Goal: Find specific page/section

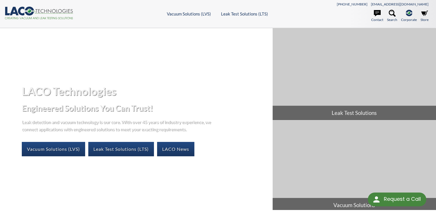
select select "Language Translate Widget"
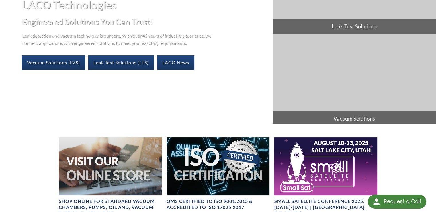
scroll to position [20, 0]
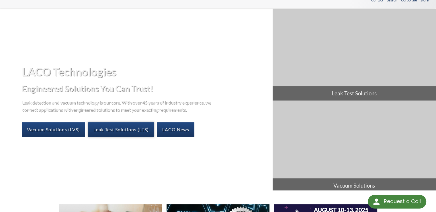
click at [112, 129] on link "Leak Test Solutions (LTS)" at bounding box center [121, 129] width 66 height 14
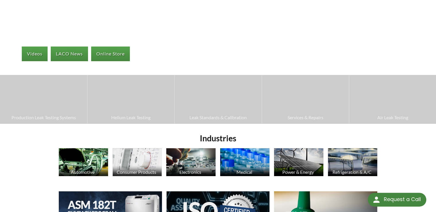
select select "Language Translate Widget"
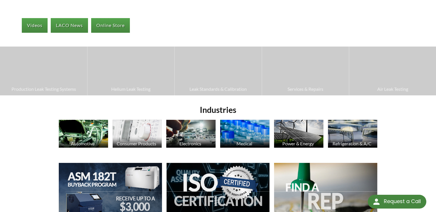
scroll to position [115, 0]
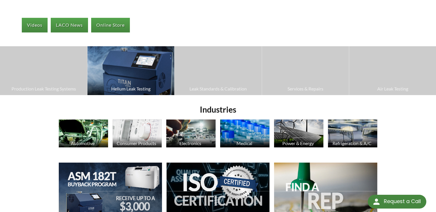
click at [136, 83] on img at bounding box center [130, 70] width 87 height 49
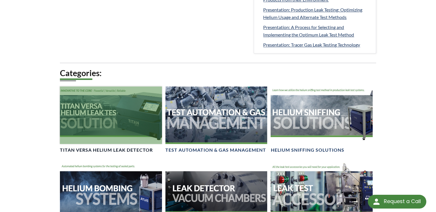
scroll to position [344, 0]
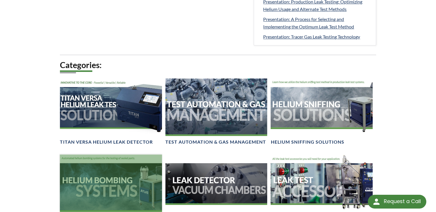
click at [113, 177] on div at bounding box center [111, 182] width 102 height 57
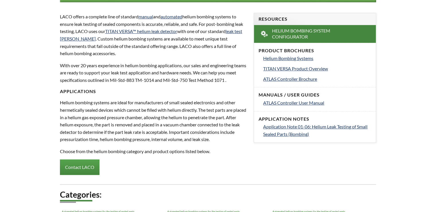
select select "Language Translate Widget"
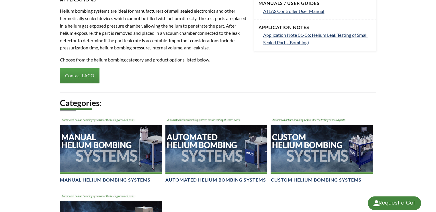
scroll to position [316, 0]
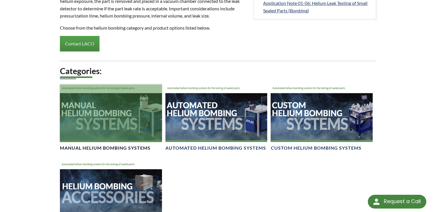
click at [98, 120] on div at bounding box center [111, 112] width 102 height 57
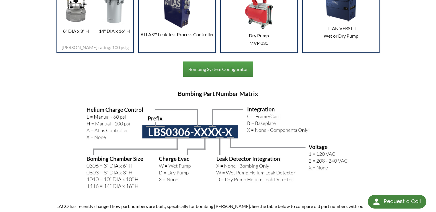
scroll to position [430, 0]
